Goal: Information Seeking & Learning: Learn about a topic

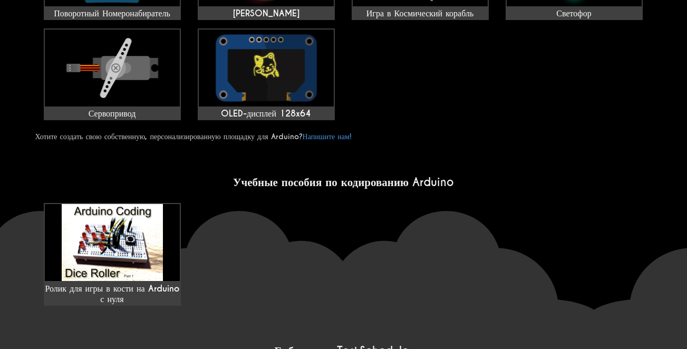
scroll to position [633, 0]
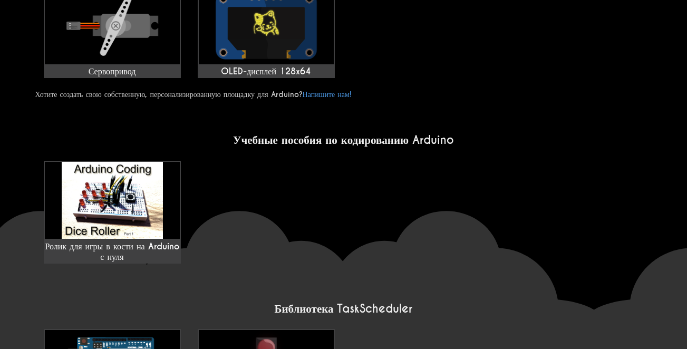
click at [591, 244] on div "Ролик для игры в кости на Arduino с нуля" at bounding box center [343, 212] width 617 height 111
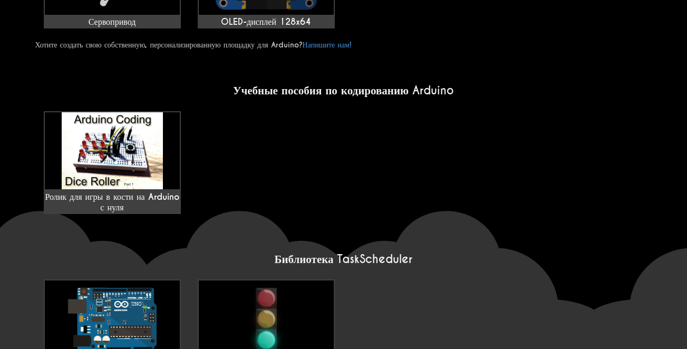
scroll to position [809, 0]
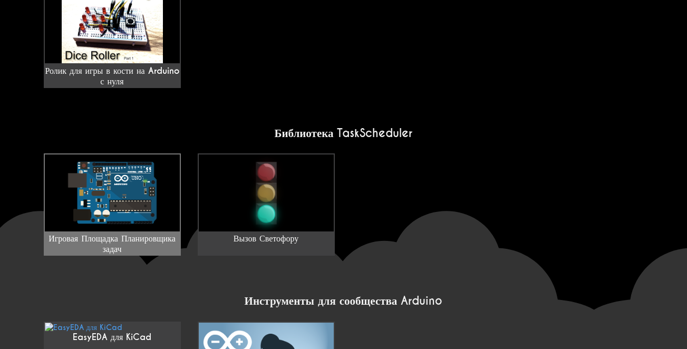
click at [131, 158] on img at bounding box center [112, 193] width 135 height 77
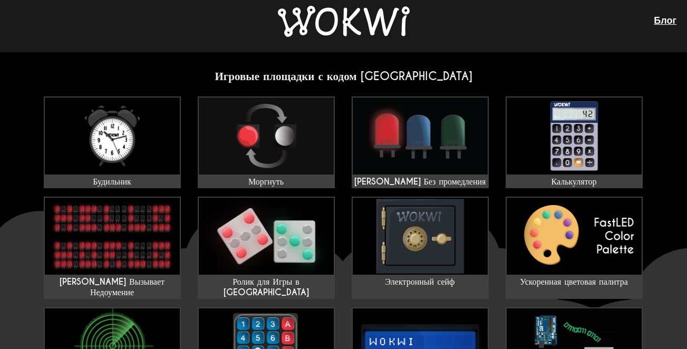
scroll to position [0, 0]
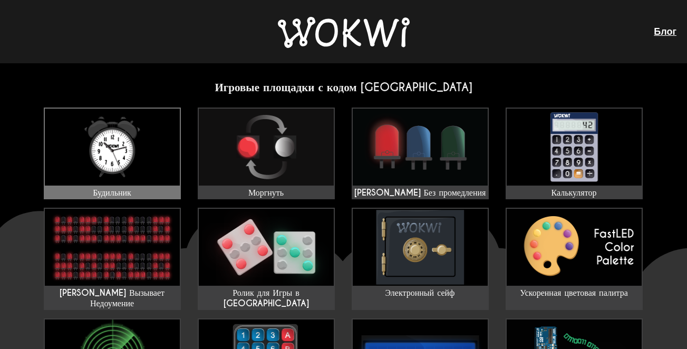
click at [120, 164] on img at bounding box center [112, 147] width 135 height 77
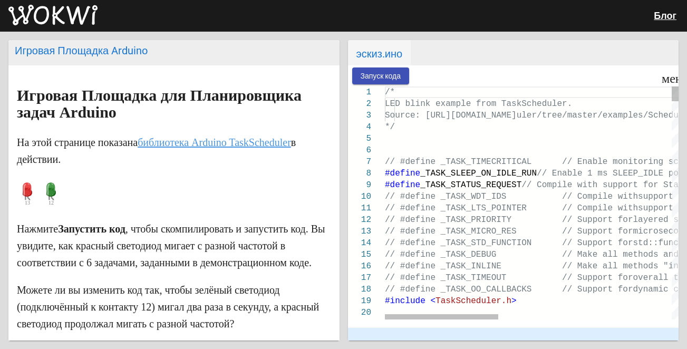
scroll to position [205, 0]
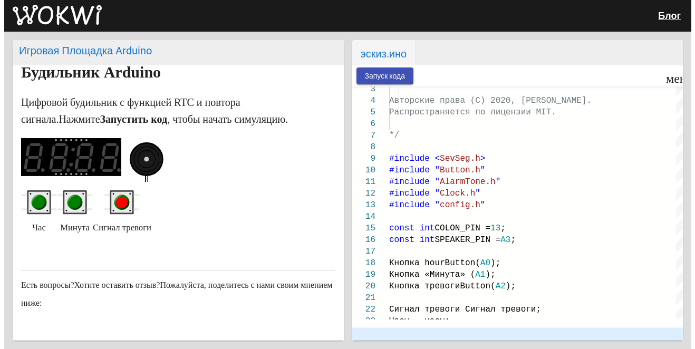
scroll to position [35, 0]
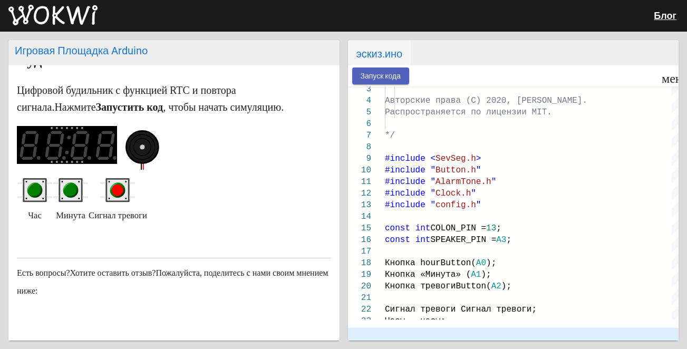
click at [386, 73] on ya-tr-span "Запуск кода" at bounding box center [381, 76] width 41 height 8
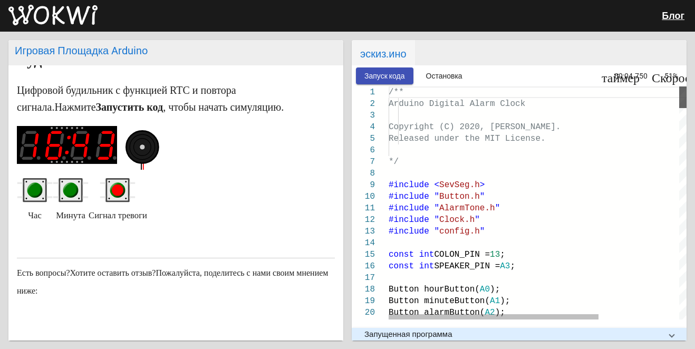
drag, startPoint x: 681, startPoint y: 255, endPoint x: 679, endPoint y: 57, distance: 197.9
click at [679, 57] on mat-card "эскиз.ино Запуск кода Остановка таймер 00:04.750 Скорость 51% 1 2 3 4 5 6 7 8 9…" at bounding box center [519, 190] width 335 height 301
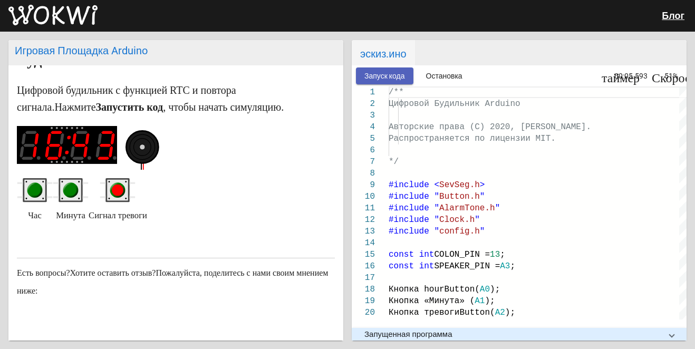
click at [384, 75] on ya-tr-span "Запуск кода" at bounding box center [385, 76] width 41 height 8
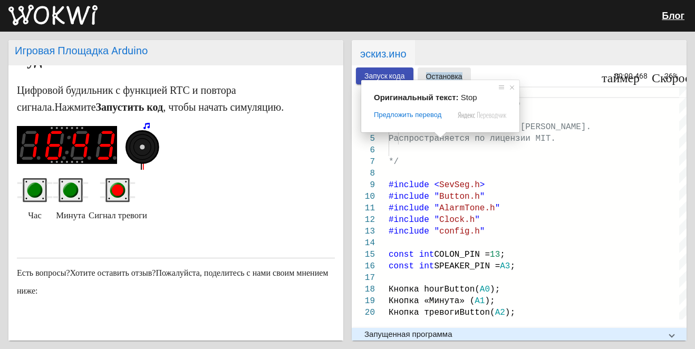
click at [441, 72] on ya-tr-span "Остановка" at bounding box center [444, 76] width 36 height 8
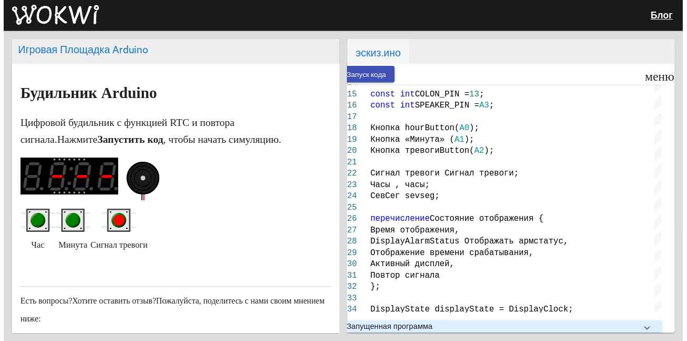
scroll to position [0, 0]
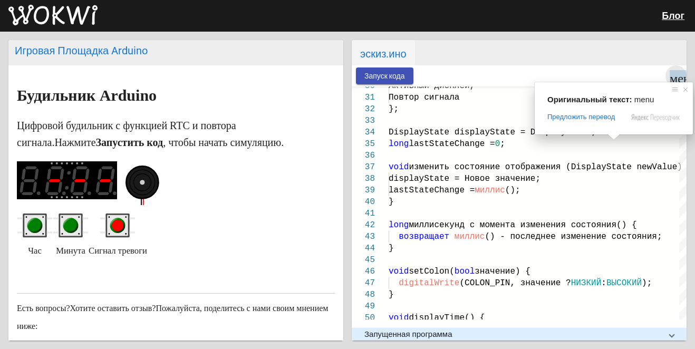
click at [682, 78] on ya-tr-span "меню" at bounding box center [685, 76] width 30 height 13
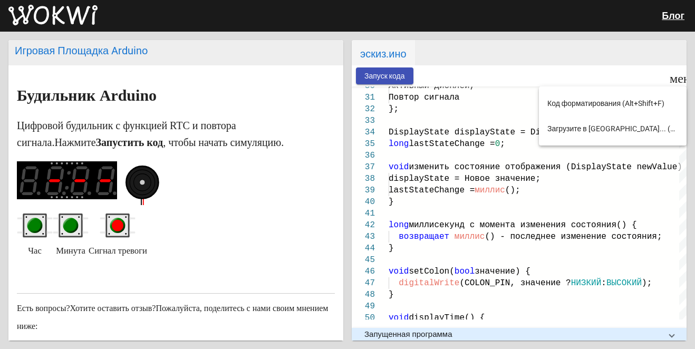
click at [519, 99] on div at bounding box center [347, 174] width 695 height 349
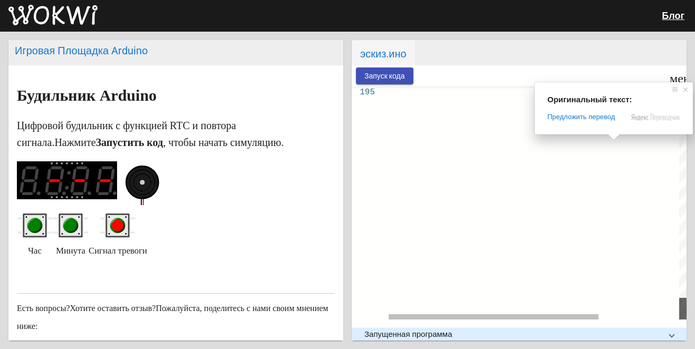
drag, startPoint x: 682, startPoint y: 254, endPoint x: 676, endPoint y: 336, distance: 82.0
click at [676, 336] on div "Запуск кода меню таймер 00:00.500 Скорость 26% 195 /** Arduino Digital Alarm Cl…" at bounding box center [519, 202] width 335 height 275
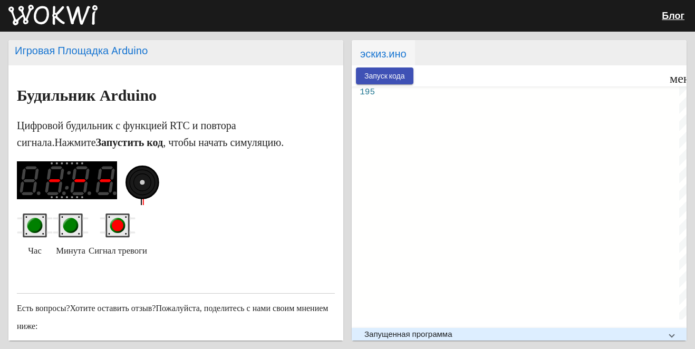
click at [20, 18] on img at bounding box center [52, 15] width 89 height 21
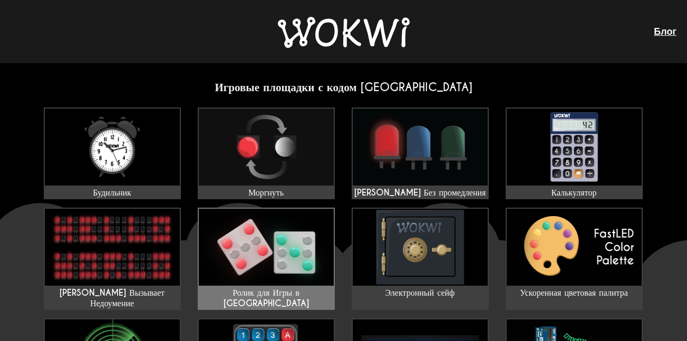
click at [294, 251] on img at bounding box center [266, 247] width 135 height 77
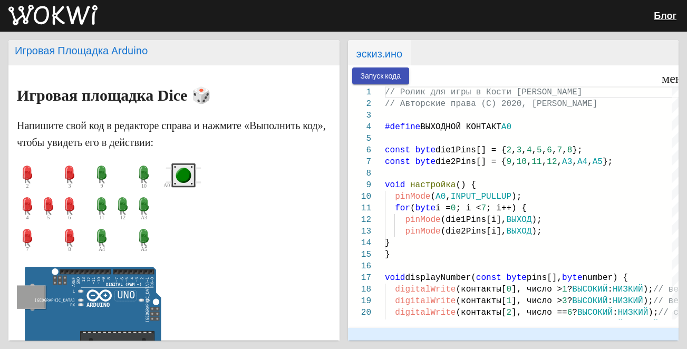
click at [184, 177] on circle "зеленая кнопка" at bounding box center [184, 176] width 12 height 12
click at [379, 78] on ya-tr-span "Запуск кода" at bounding box center [381, 76] width 41 height 8
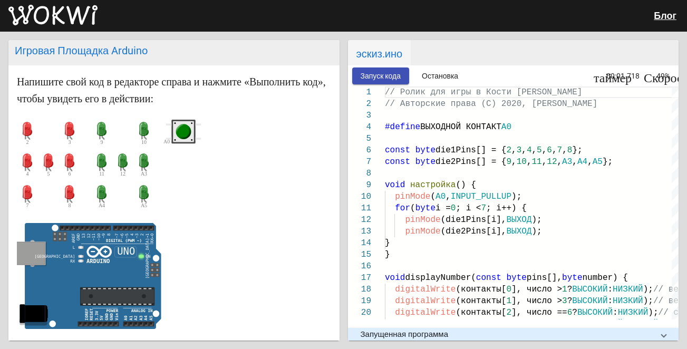
scroll to position [35, 0]
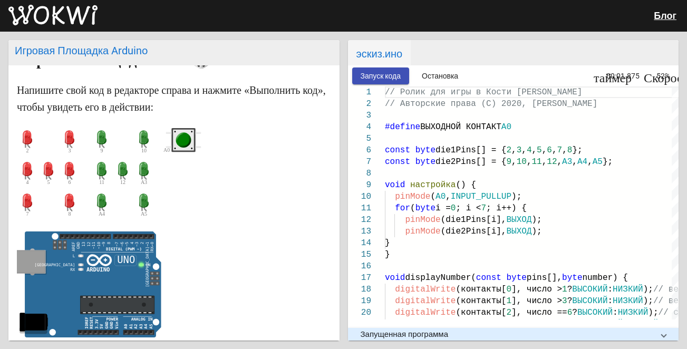
click at [181, 138] on circle "зеленая кнопка" at bounding box center [184, 141] width 12 height 12
click at [184, 140] on circle "зеленая кнопка" at bounding box center [184, 141] width 12 height 12
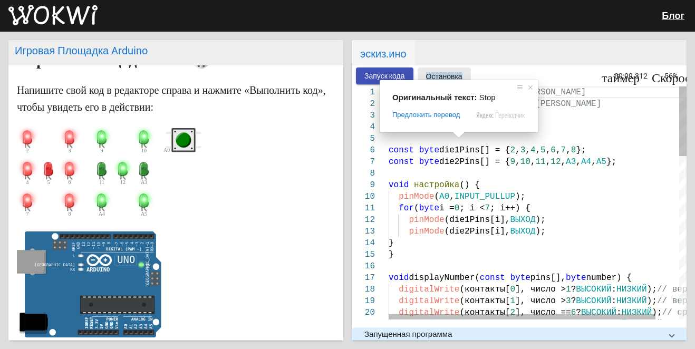
click at [453, 77] on ya-tr-span "Остановка" at bounding box center [444, 76] width 36 height 8
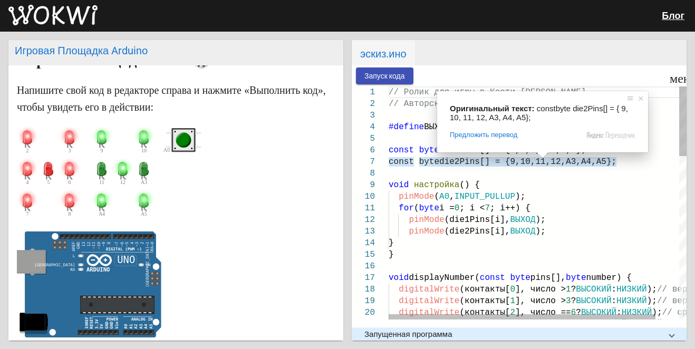
click at [664, 213] on div "for ( byte i = 0 ; i < 7 ; i++) {" at bounding box center [551, 209] width 324 height 12
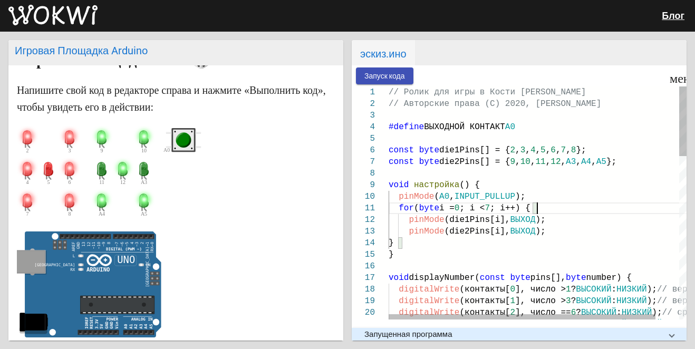
scroll to position [0, 0]
click at [399, 148] on ya-tr-span "const" at bounding box center [401, 150] width 25 height 9
drag, startPoint x: 386, startPoint y: 148, endPoint x: 416, endPoint y: 148, distance: 29.5
click at [410, 148] on div "1 2 3 4 5 6 7 8 9 10 11 12 13 14 15 16 17 18 19 20 21 // Ролик для игры в Кости…" at bounding box center [519, 203] width 335 height 233
drag, startPoint x: 427, startPoint y: 148, endPoint x: 437, endPoint y: 148, distance: 9.5
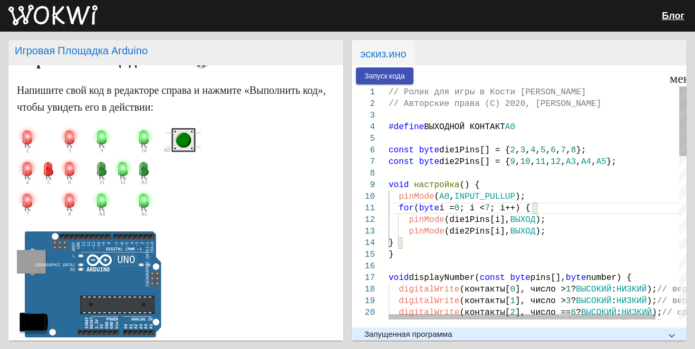
click at [437, 148] on span "const byte die1Pins[] = { 2 , 3 , 4 , 5 , 6 , 7 , 8 };" at bounding box center [488, 150] width 198 height 9
click at [424, 151] on ya-tr-span "byte" at bounding box center [429, 150] width 20 height 9
click at [424, 152] on ya-tr-span "byte" at bounding box center [429, 150] width 20 height 9
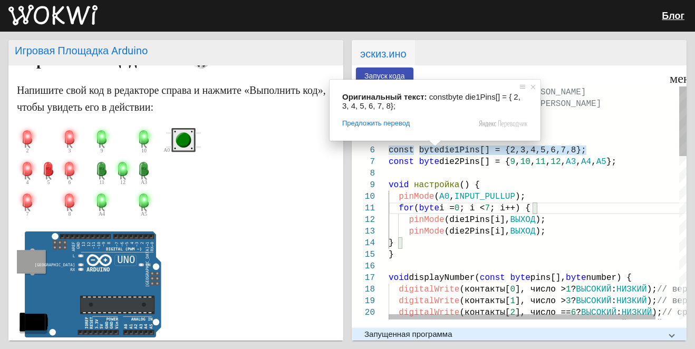
click at [451, 148] on ya-tr-span "die1Pins[] = {" at bounding box center [475, 150] width 71 height 9
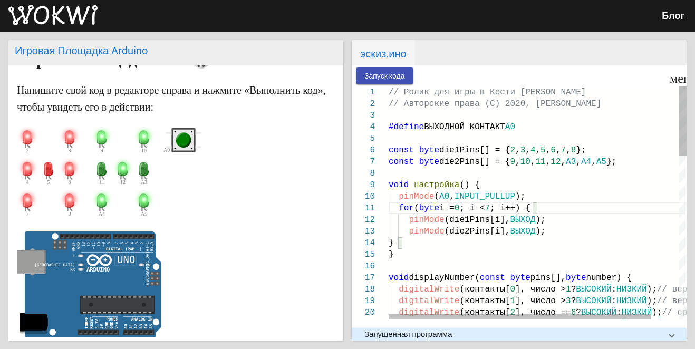
drag, startPoint x: 398, startPoint y: 111, endPoint x: 515, endPoint y: 277, distance: 202.9
click at [515, 277] on div "3 4 5 6 7 8 9 10 11 12 13 14 15 16 17 18 19 20 21 1 2 #define ВЫХОДНОЙ КОНТАКТ …" at bounding box center [519, 203] width 335 height 233
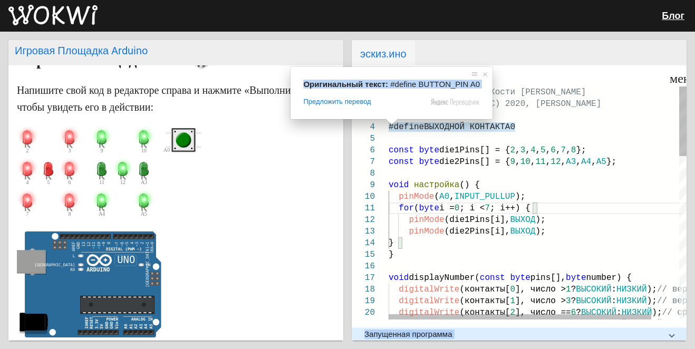
drag, startPoint x: 388, startPoint y: 127, endPoint x: 480, endPoint y: 182, distance: 107.0
click at [480, 182] on body "Блог Игровая Площадка Arduino Игровая площадка Dice 🎲 Напишите свой код в редак…" at bounding box center [347, 174] width 695 height 349
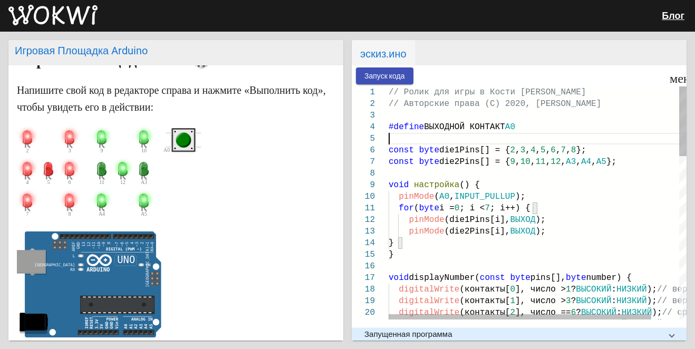
click at [563, 133] on div at bounding box center [553, 139] width 329 height 12
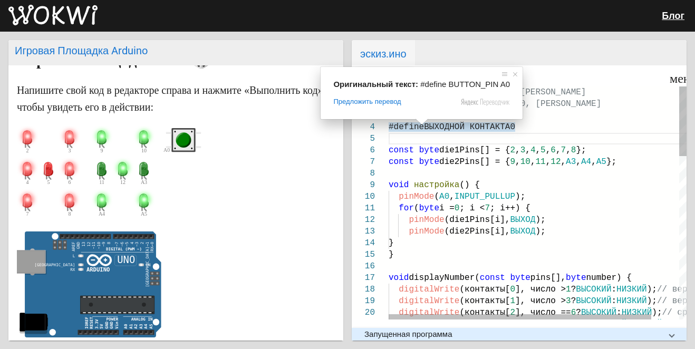
drag, startPoint x: 389, startPoint y: 123, endPoint x: 517, endPoint y: 269, distance: 194.4
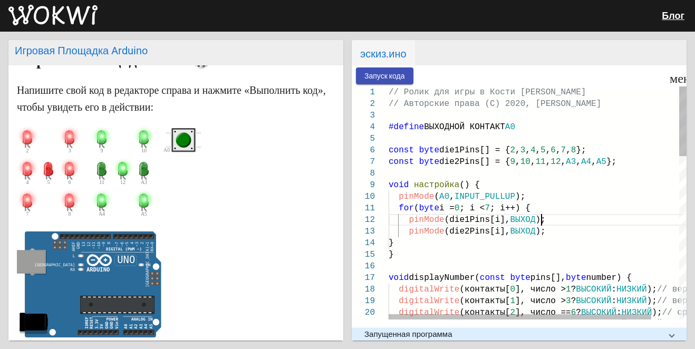
scroll to position [0, 0]
click at [574, 221] on div "pinMode (die1Pins[i], ВЫХОД );" at bounding box center [553, 220] width 329 height 12
drag, startPoint x: 398, startPoint y: 126, endPoint x: 472, endPoint y: 180, distance: 91.7
click at [408, 160] on ya-tr-span "const" at bounding box center [401, 161] width 25 height 9
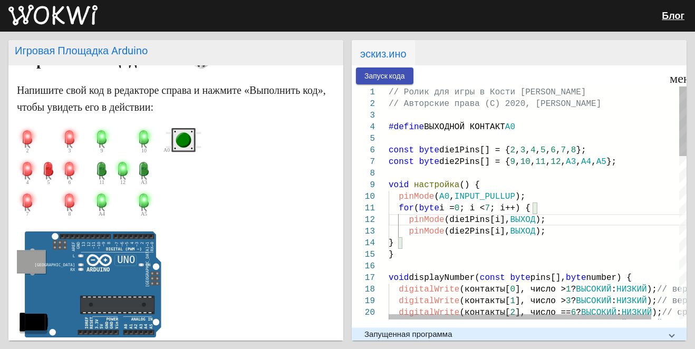
click at [408, 160] on ya-tr-span "const" at bounding box center [401, 161] width 25 height 9
click at [389, 133] on div "3 4 5 6 7 8 9 10 11 12 13 14 15 16 17 18 19 20 21 1 2 #define ВЫХОДНОЙ КОНТАКТ …" at bounding box center [519, 203] width 335 height 233
type textarea "// Arduino Dice Roller // Copyright (C) 2020, Uri Shaked #define BUTTON_PIN A0 …"
